Goal: Check status: Check status

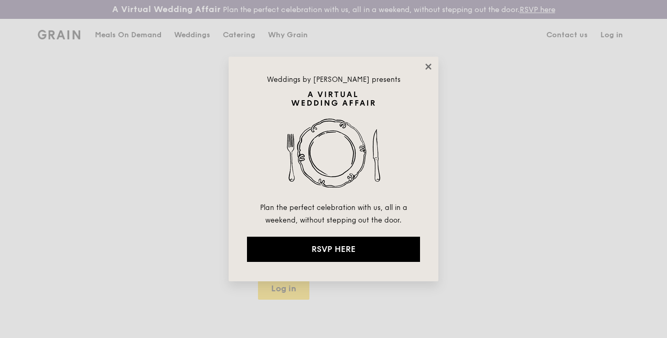
type input "eileen.yeo@ecolab.com"
click at [431, 66] on icon at bounding box center [428, 66] width 9 height 9
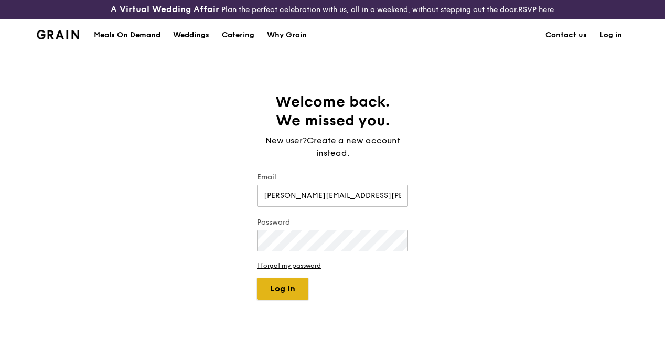
click at [293, 299] on button "Log in" at bounding box center [282, 288] width 51 height 22
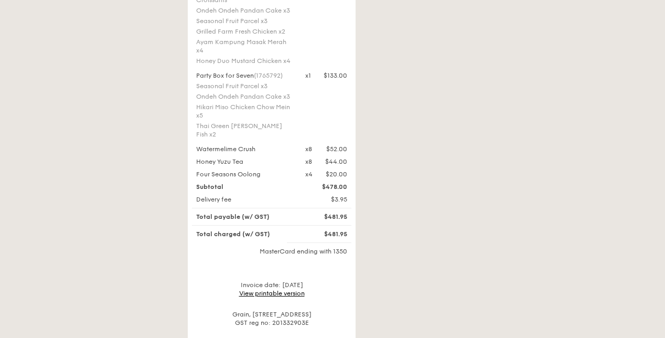
scroll to position [629, 0]
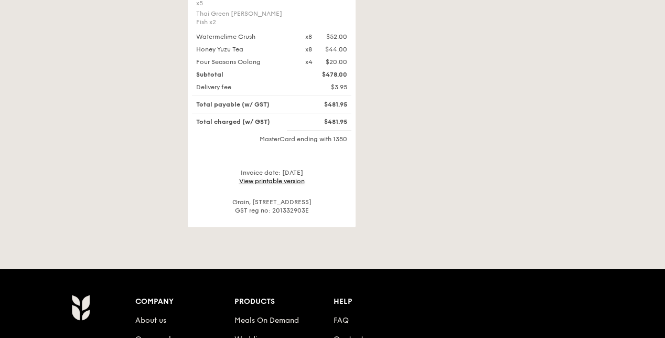
drag, startPoint x: 334, startPoint y: 176, endPoint x: 297, endPoint y: 171, distance: 36.6
click at [297, 177] on link "View printable version" at bounding box center [272, 180] width 66 height 7
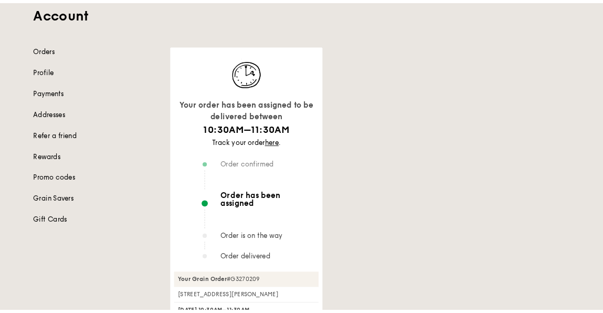
scroll to position [105, 0]
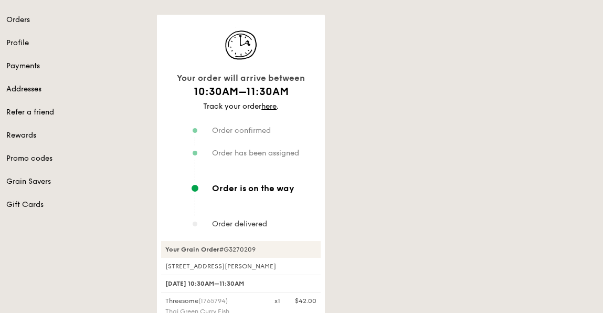
scroll to position [210, 0]
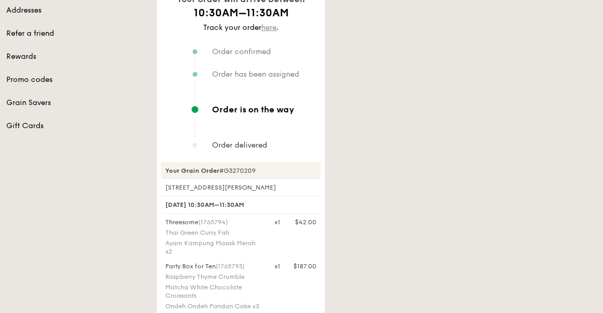
click at [274, 29] on link "here" at bounding box center [268, 27] width 15 height 9
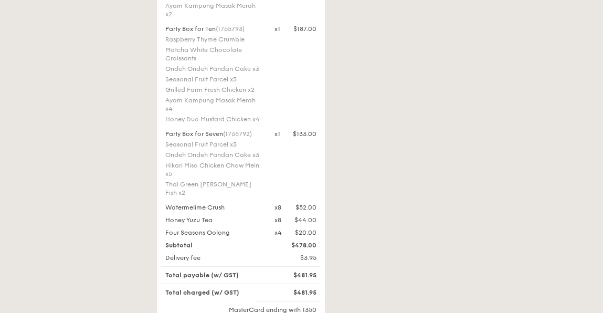
scroll to position [577, 0]
